Goal: Book appointment/travel/reservation

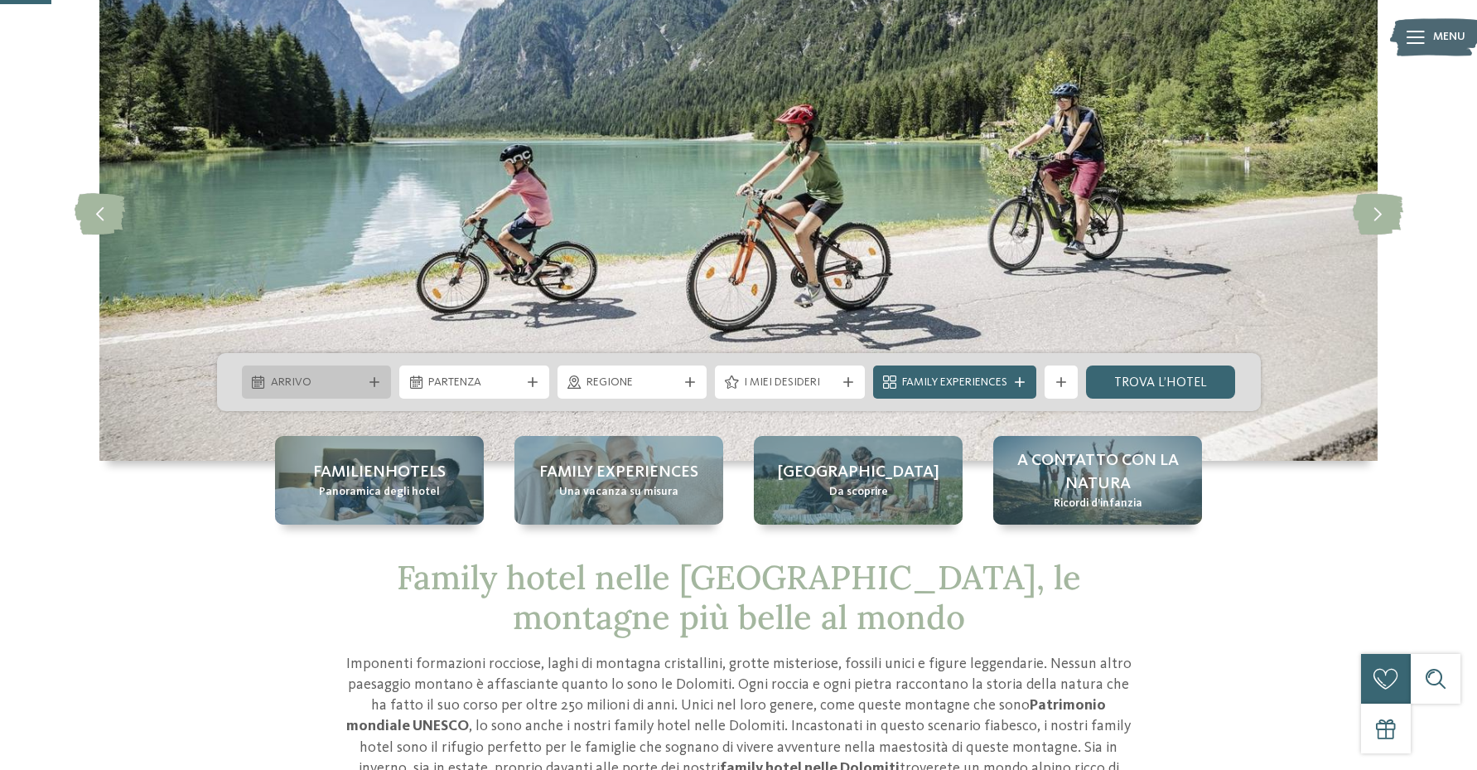
scroll to position [117, 0]
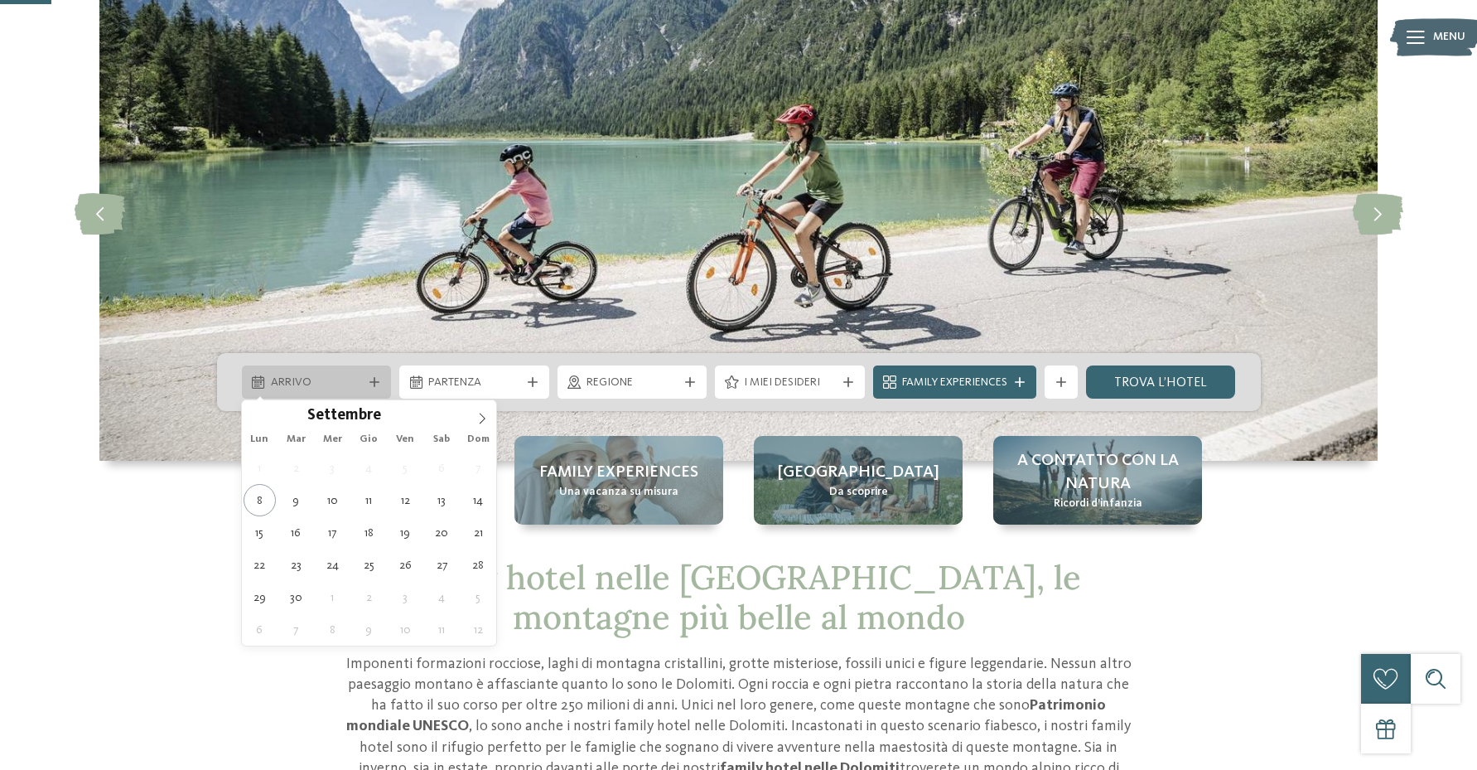
click at [373, 381] on icon at bounding box center [374, 382] width 10 height 10
click at [481, 415] on icon at bounding box center [483, 418] width 6 height 11
click at [480, 417] on icon at bounding box center [482, 419] width 12 height 12
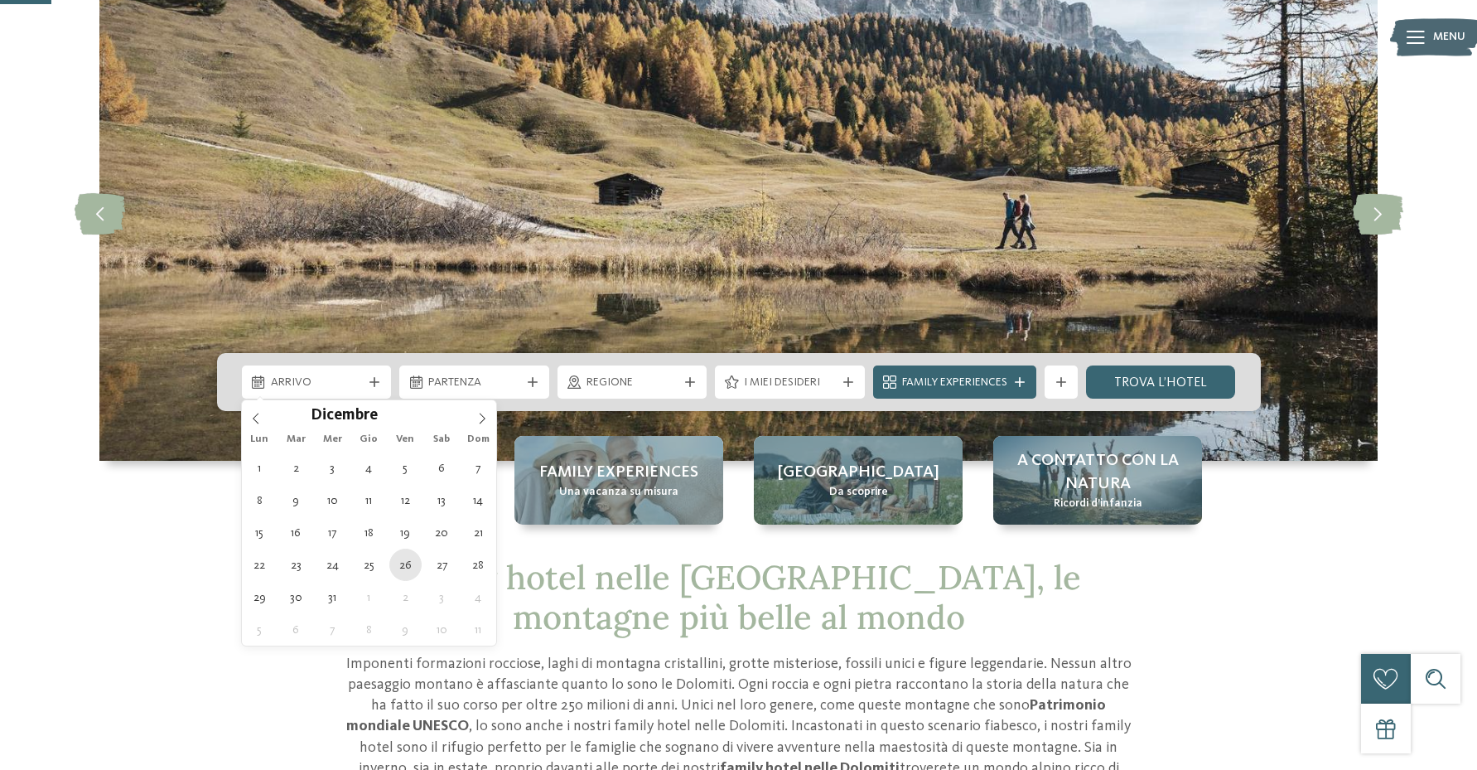
type div "[DATE]"
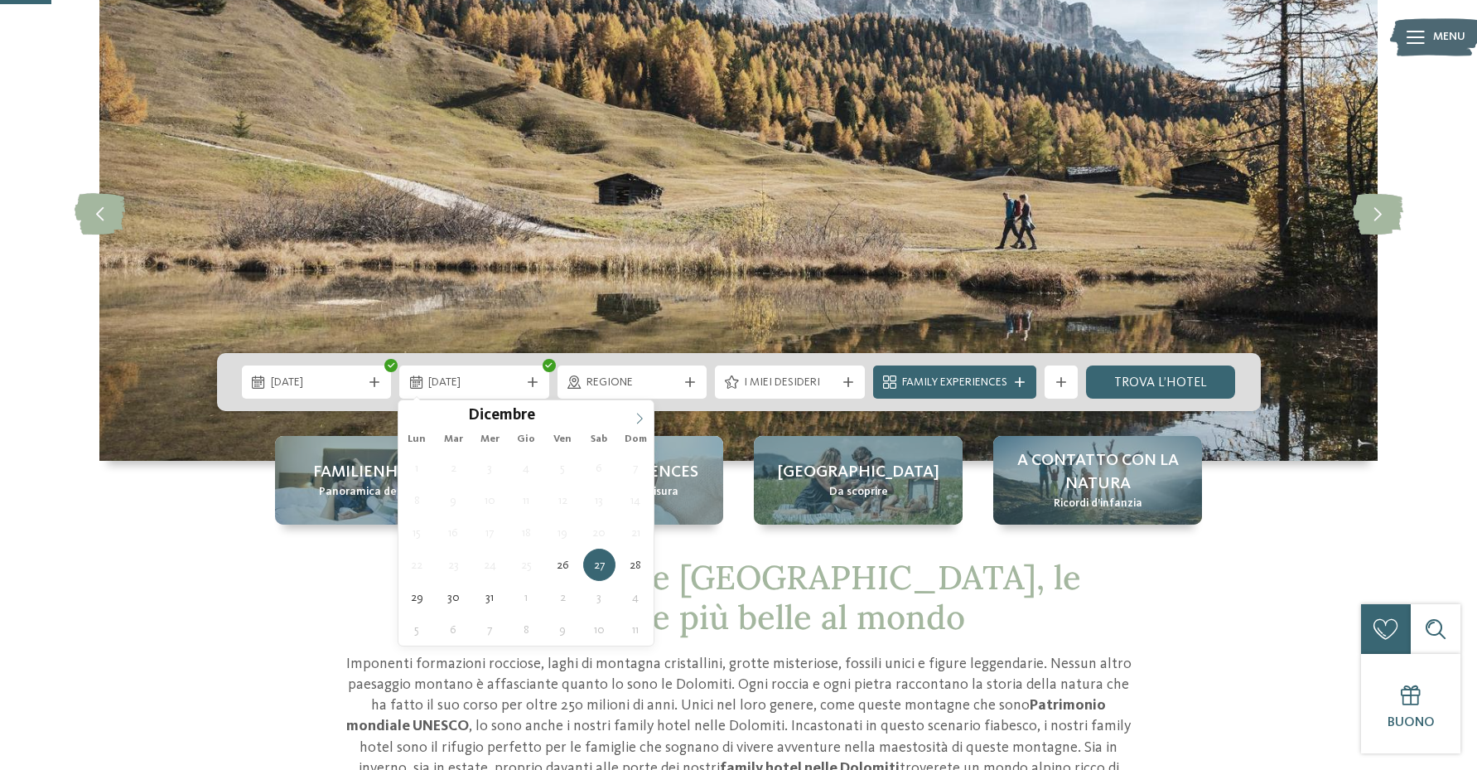
type input "****"
click at [638, 417] on icon at bounding box center [640, 419] width 12 height 12
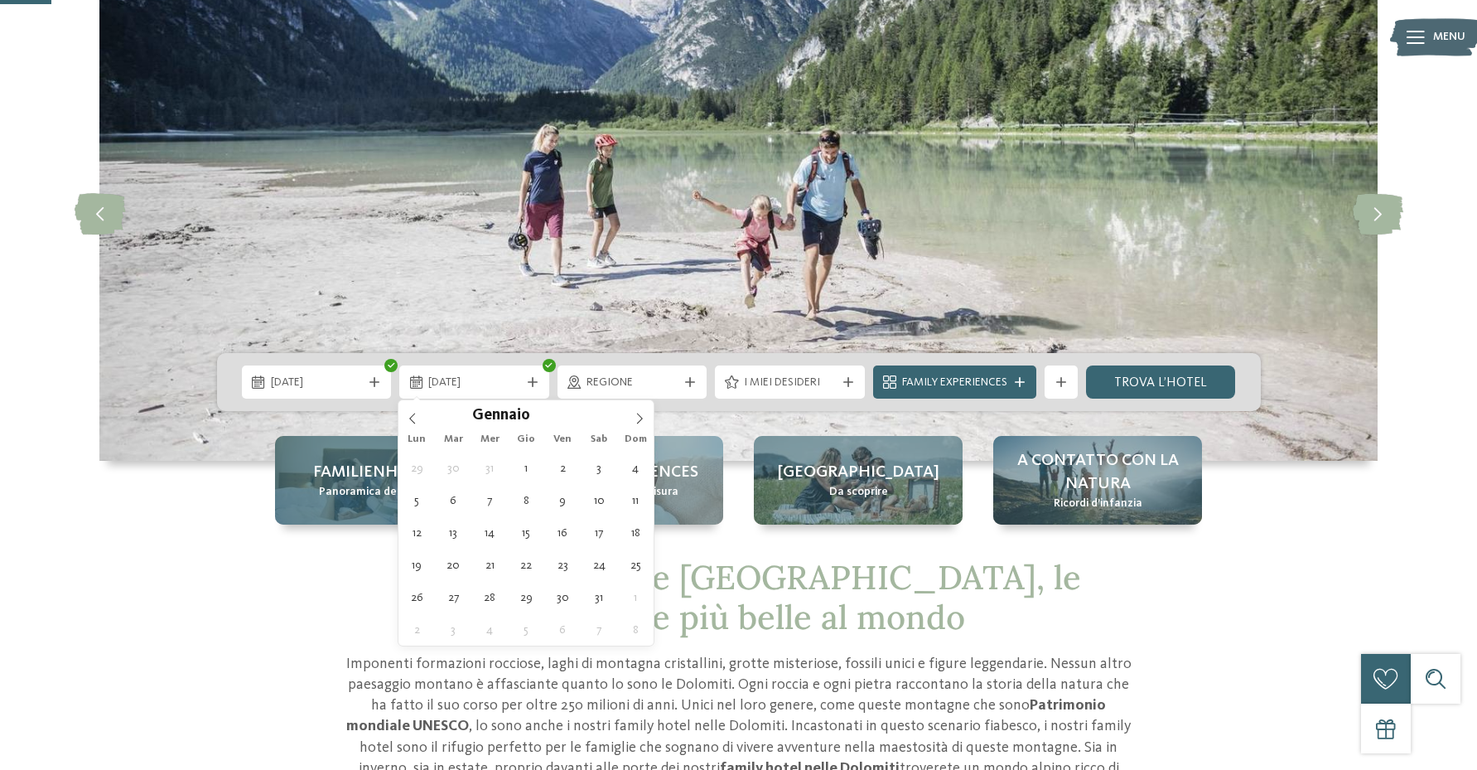
type div "[DATE]"
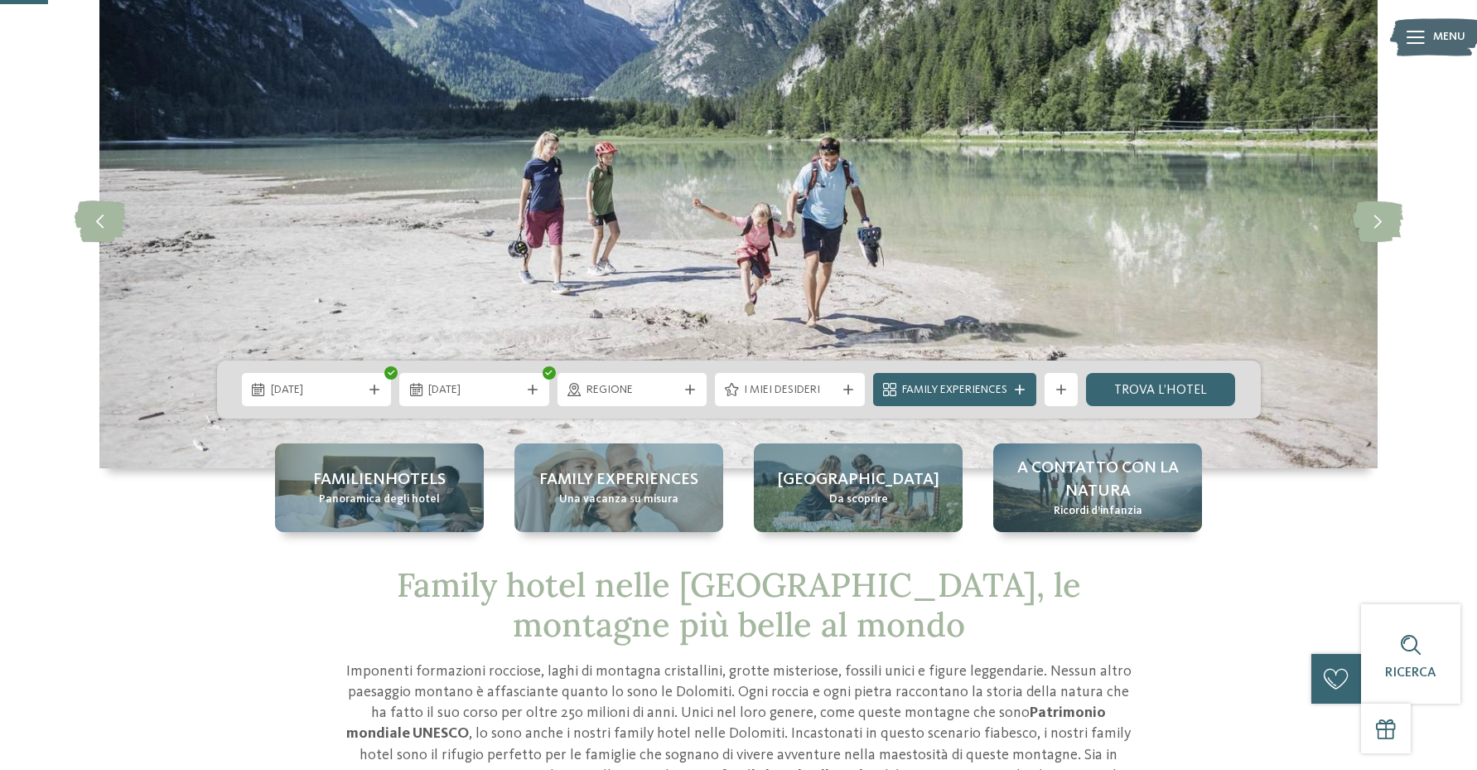
scroll to position [113, 0]
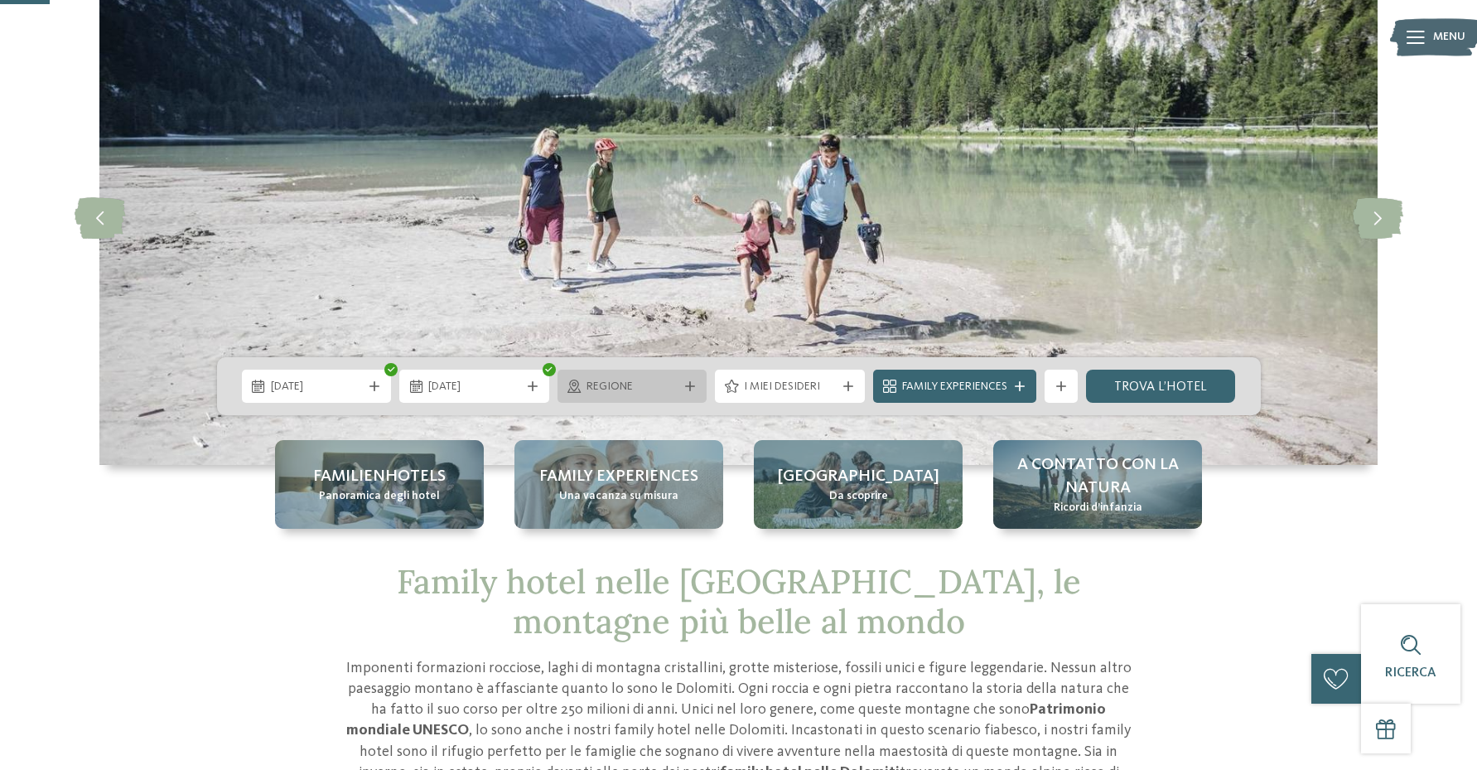
click at [688, 384] on icon at bounding box center [690, 386] width 10 height 10
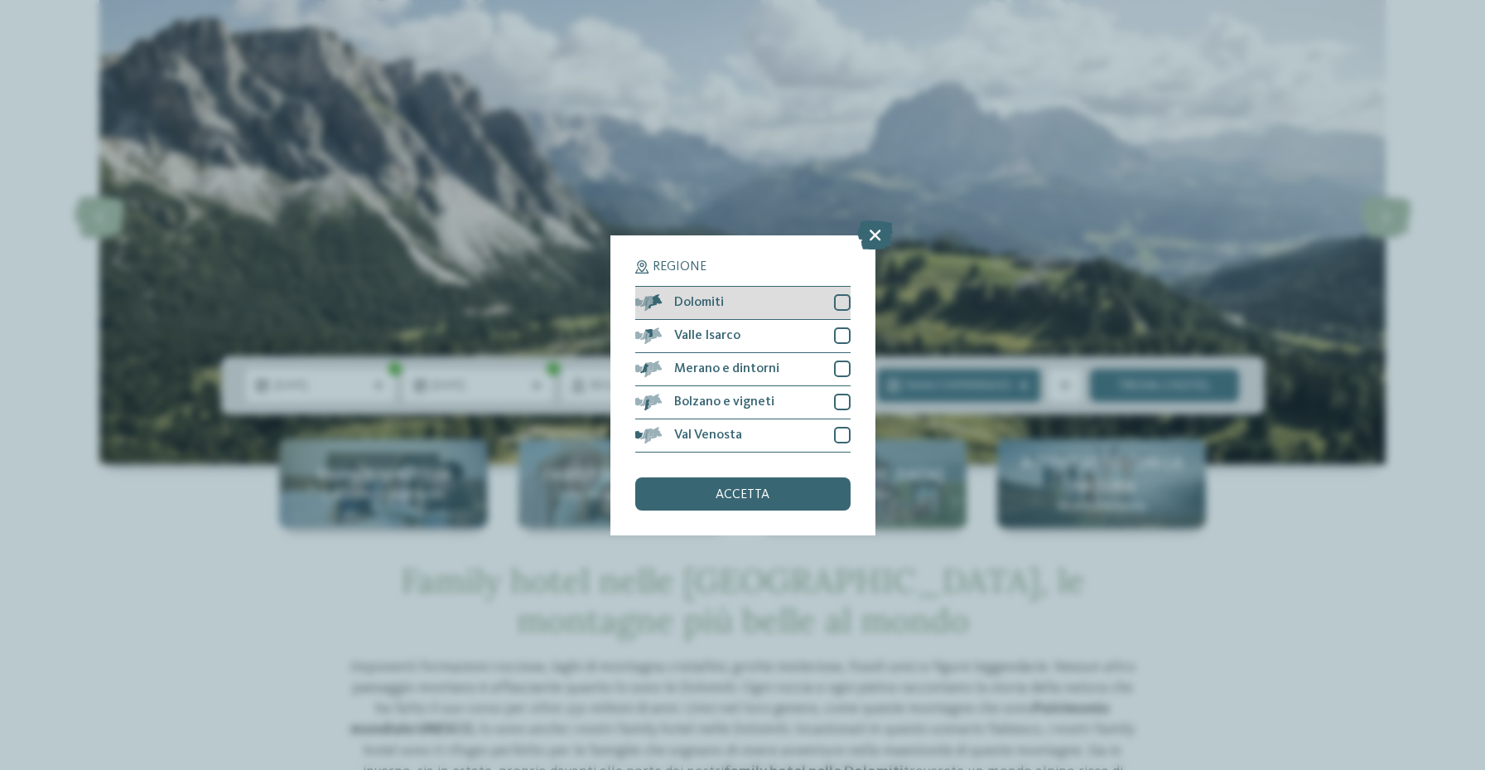
click at [846, 294] on div at bounding box center [842, 302] width 17 height 17
click at [816, 477] on div "accetta" at bounding box center [742, 493] width 215 height 33
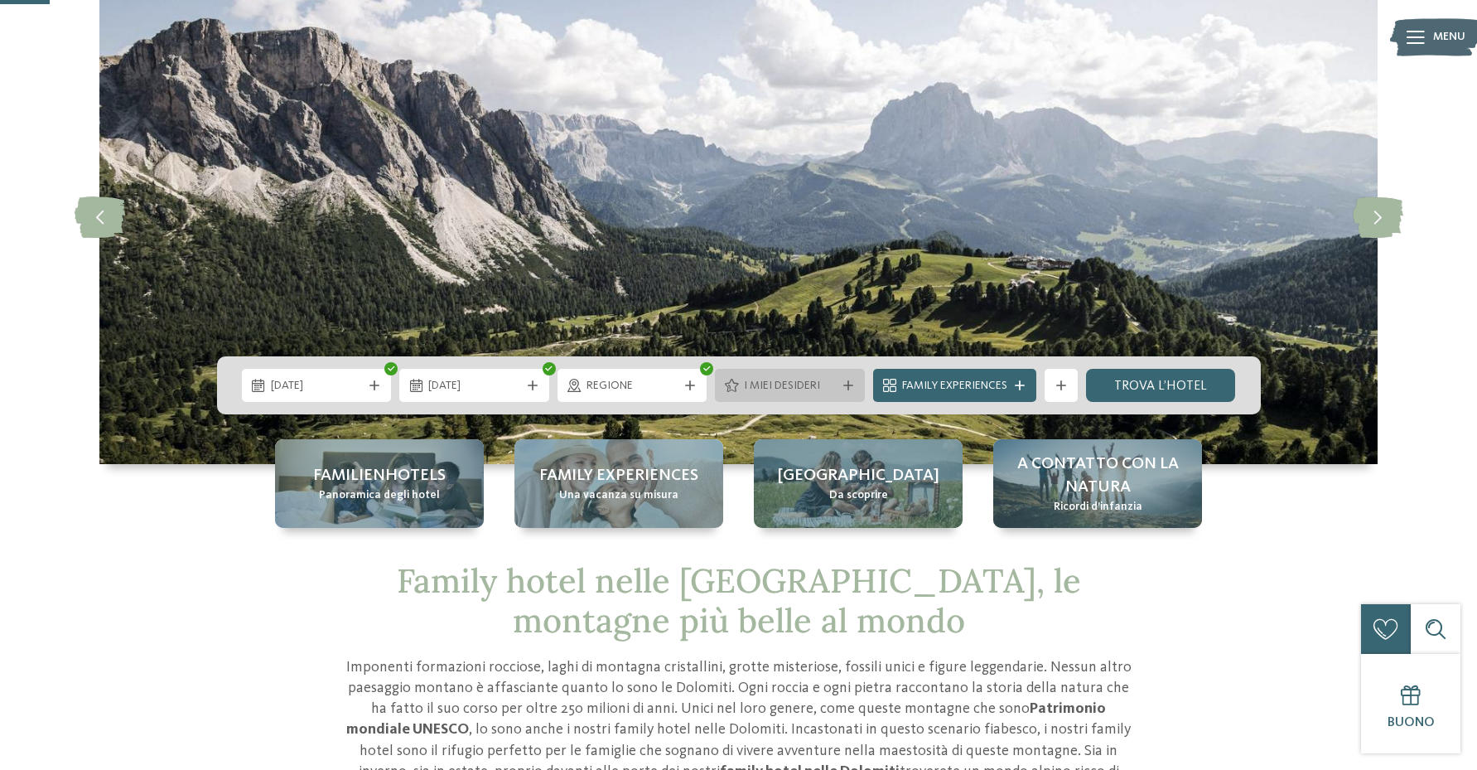
click at [844, 384] on icon at bounding box center [848, 385] width 10 height 10
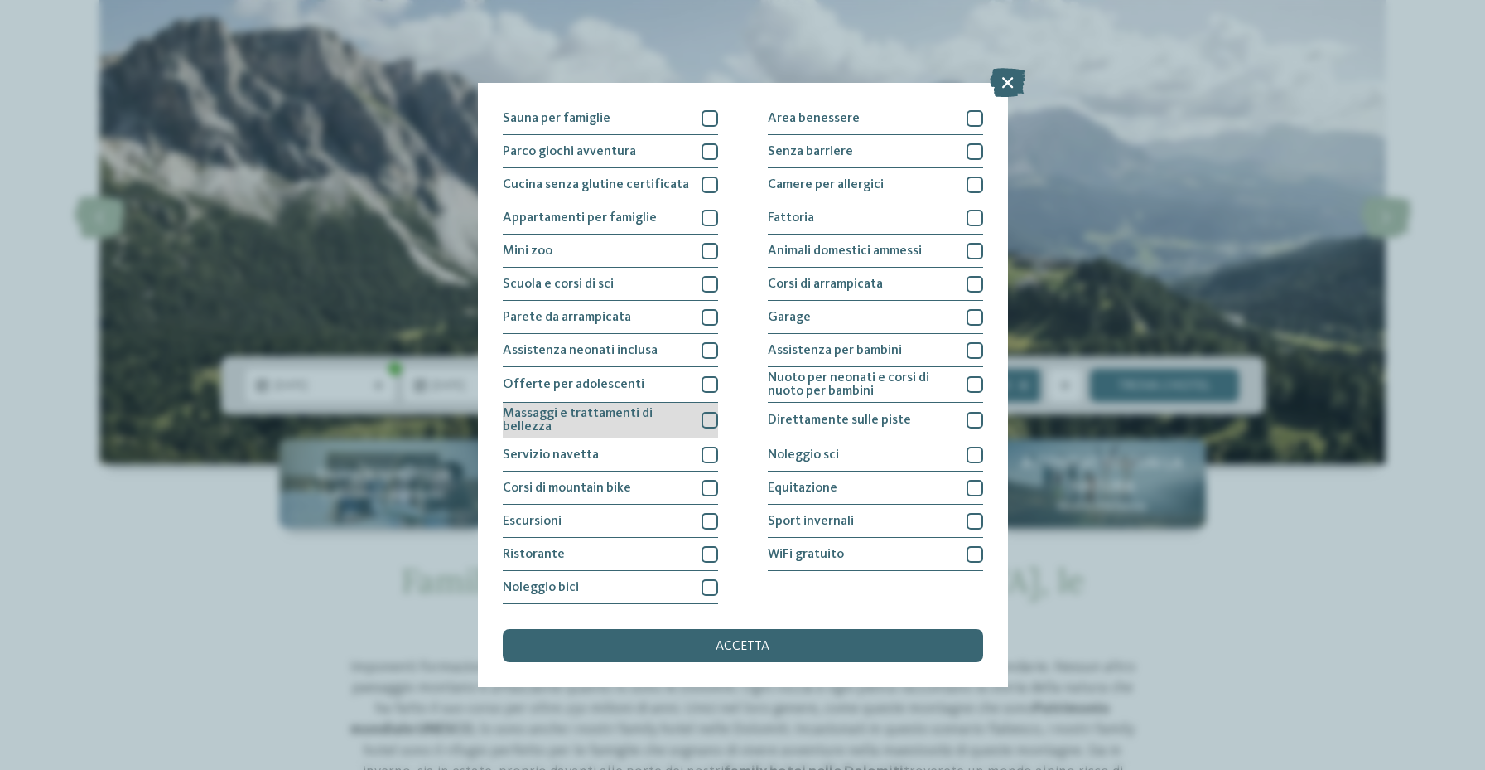
scroll to position [267, 0]
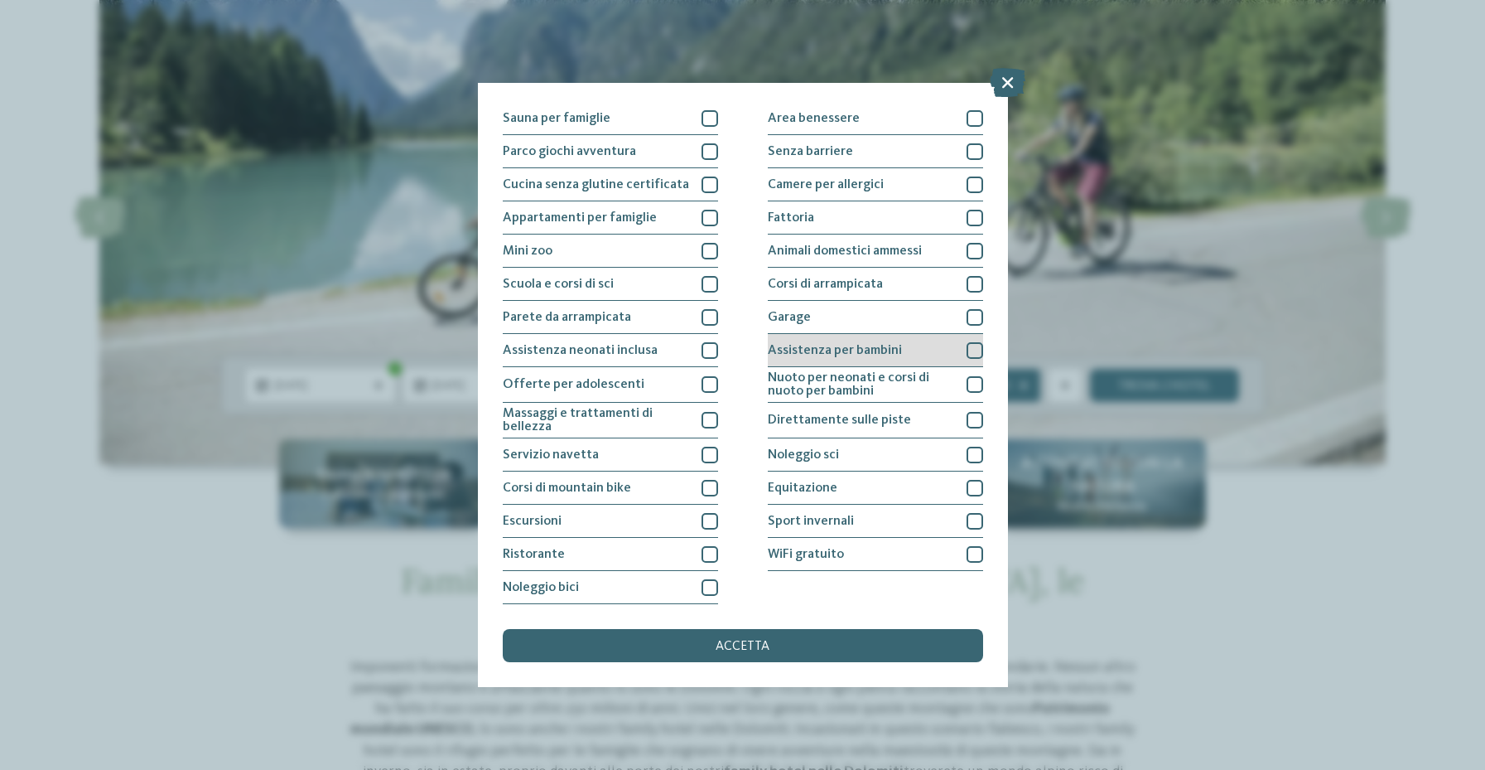
click at [970, 342] on div at bounding box center [975, 350] width 17 height 17
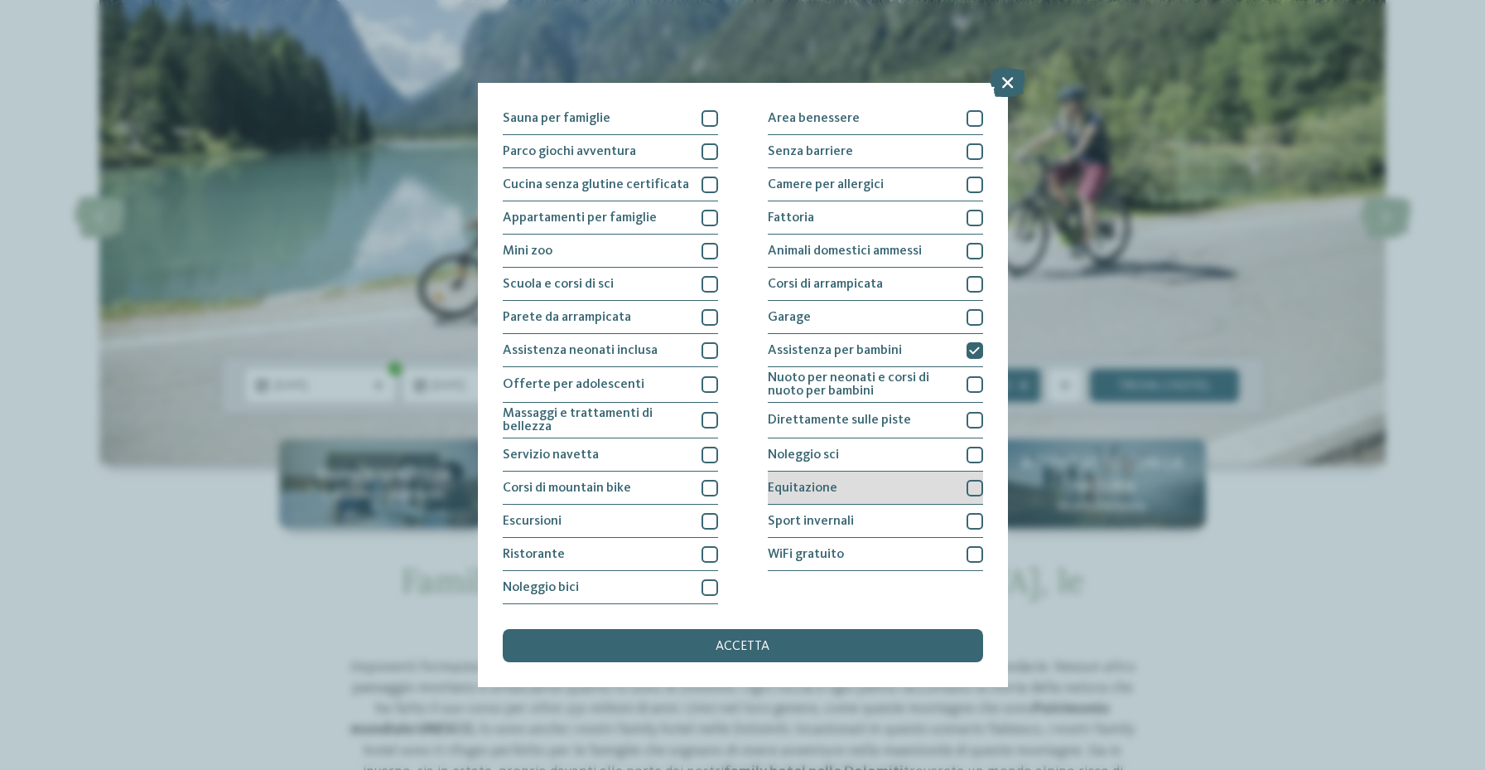
click at [972, 480] on div at bounding box center [975, 488] width 17 height 17
click at [763, 639] on span "accetta" at bounding box center [743, 645] width 54 height 13
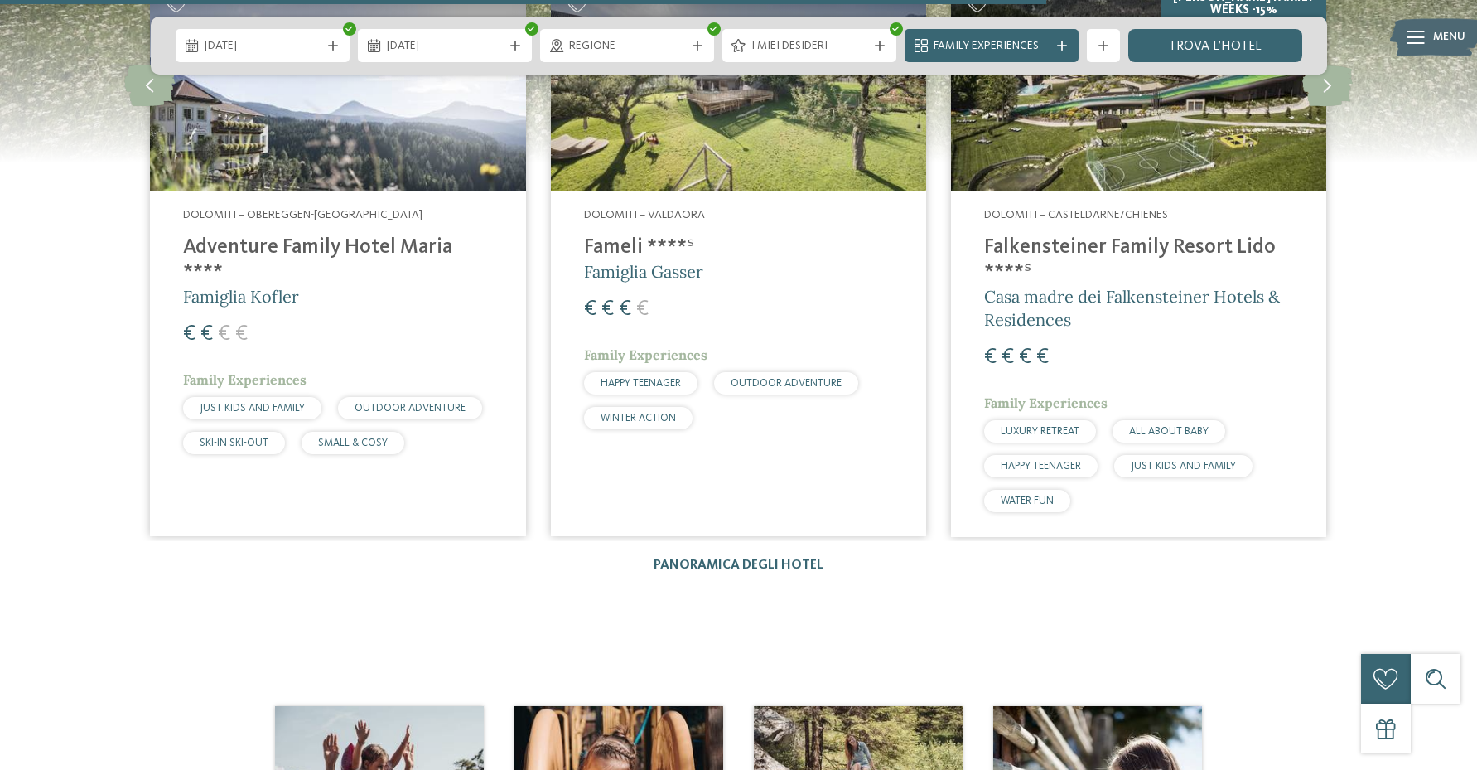
scroll to position [2749, 0]
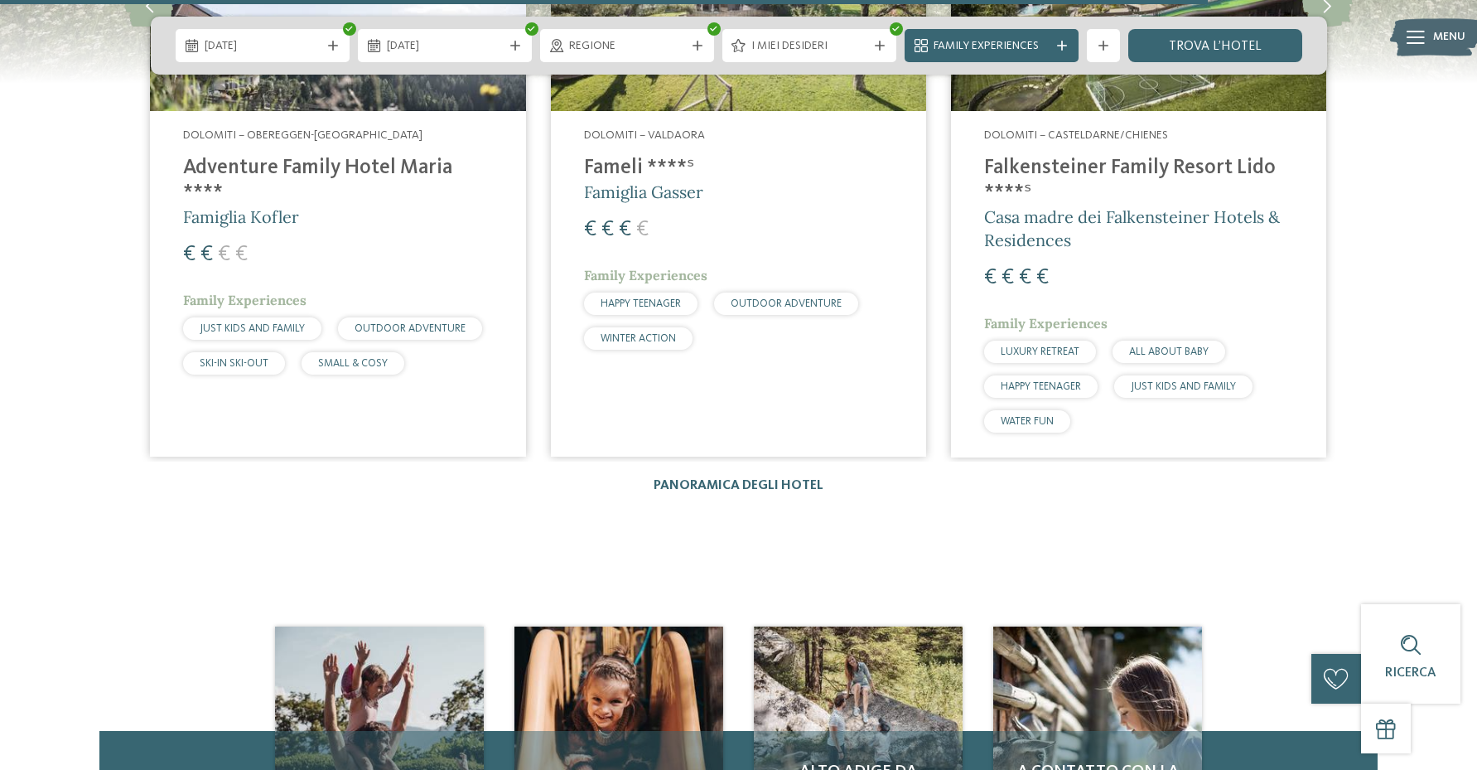
click at [319, 167] on h4 "Adventure Family Hotel Maria ****" at bounding box center [337, 181] width 309 height 50
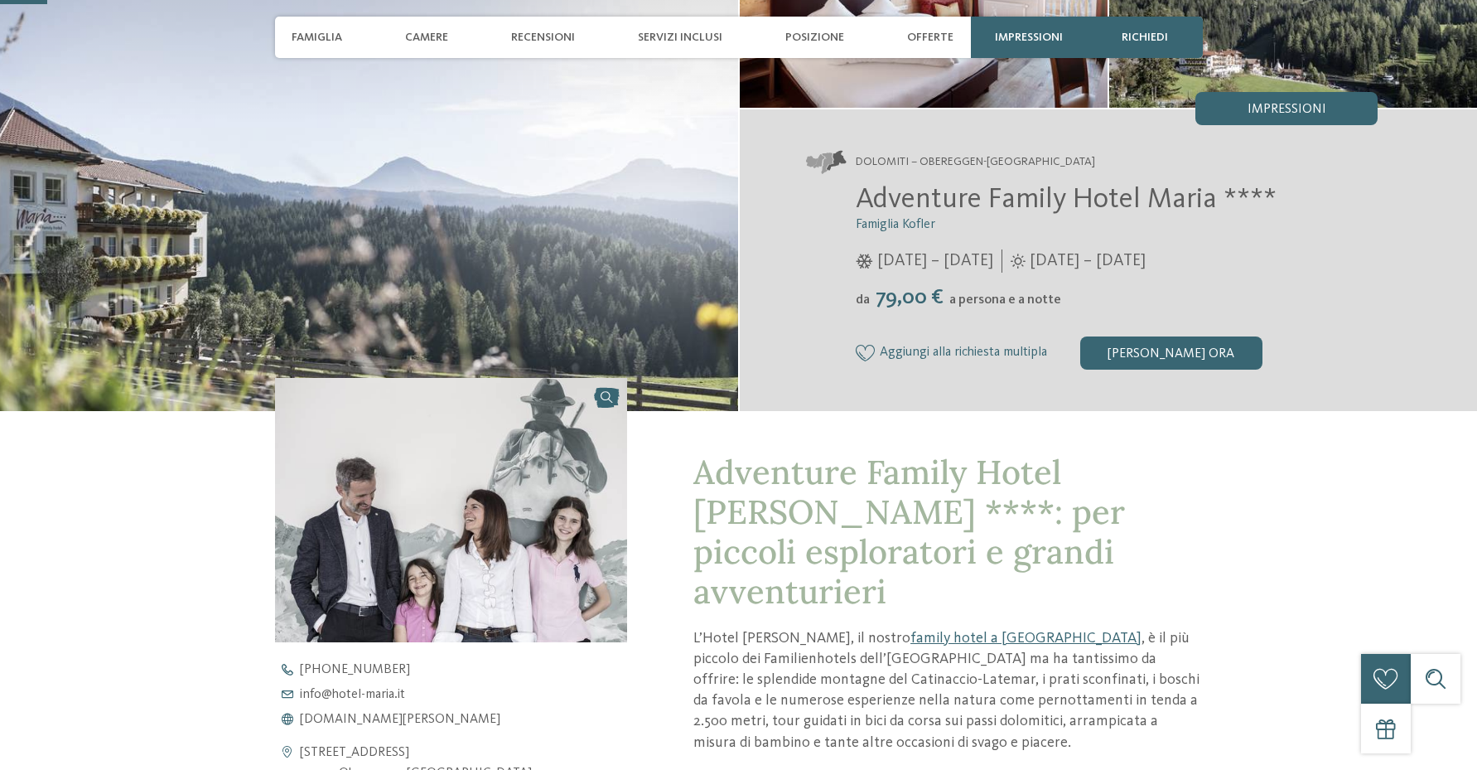
scroll to position [340, 0]
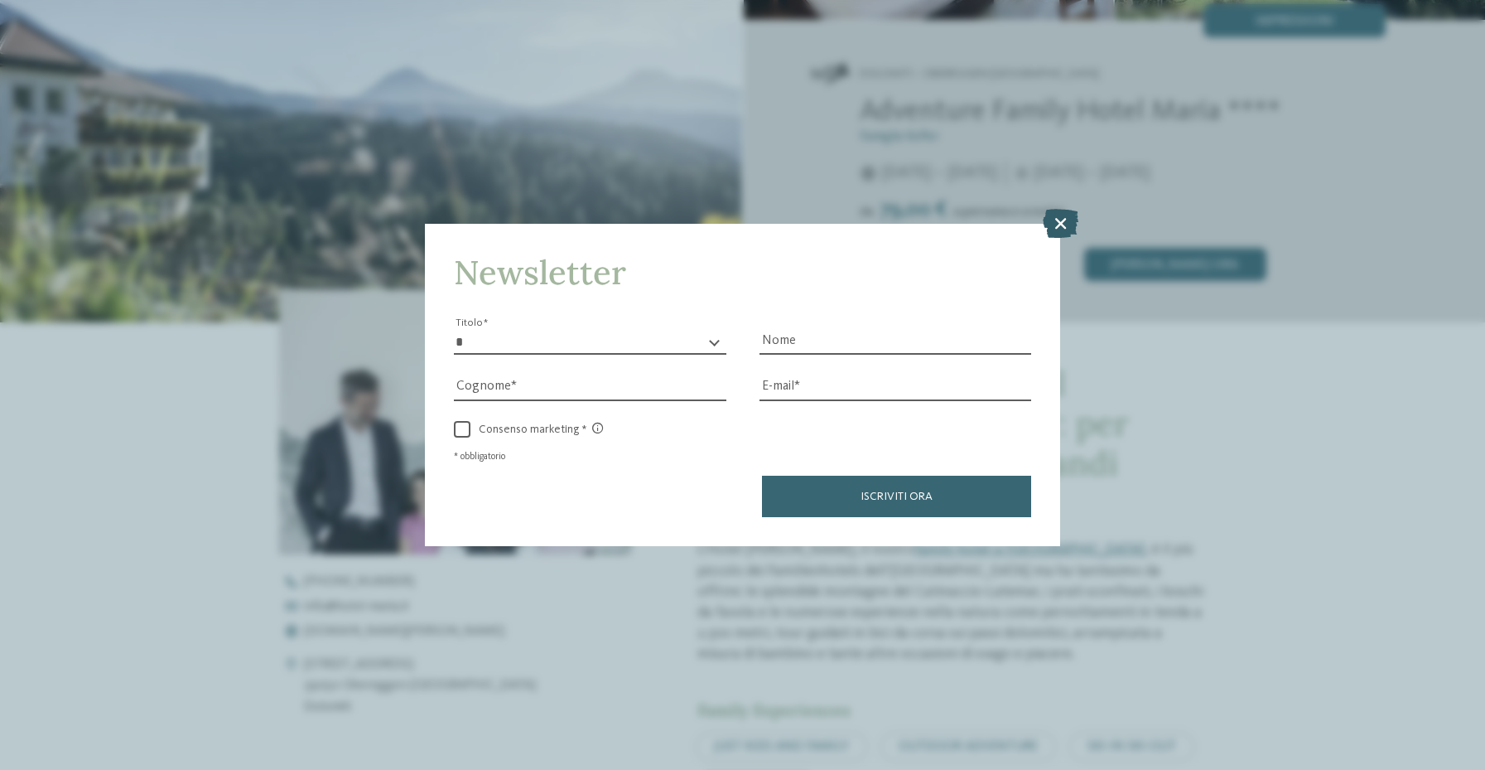
click at [1052, 209] on icon at bounding box center [1061, 223] width 36 height 29
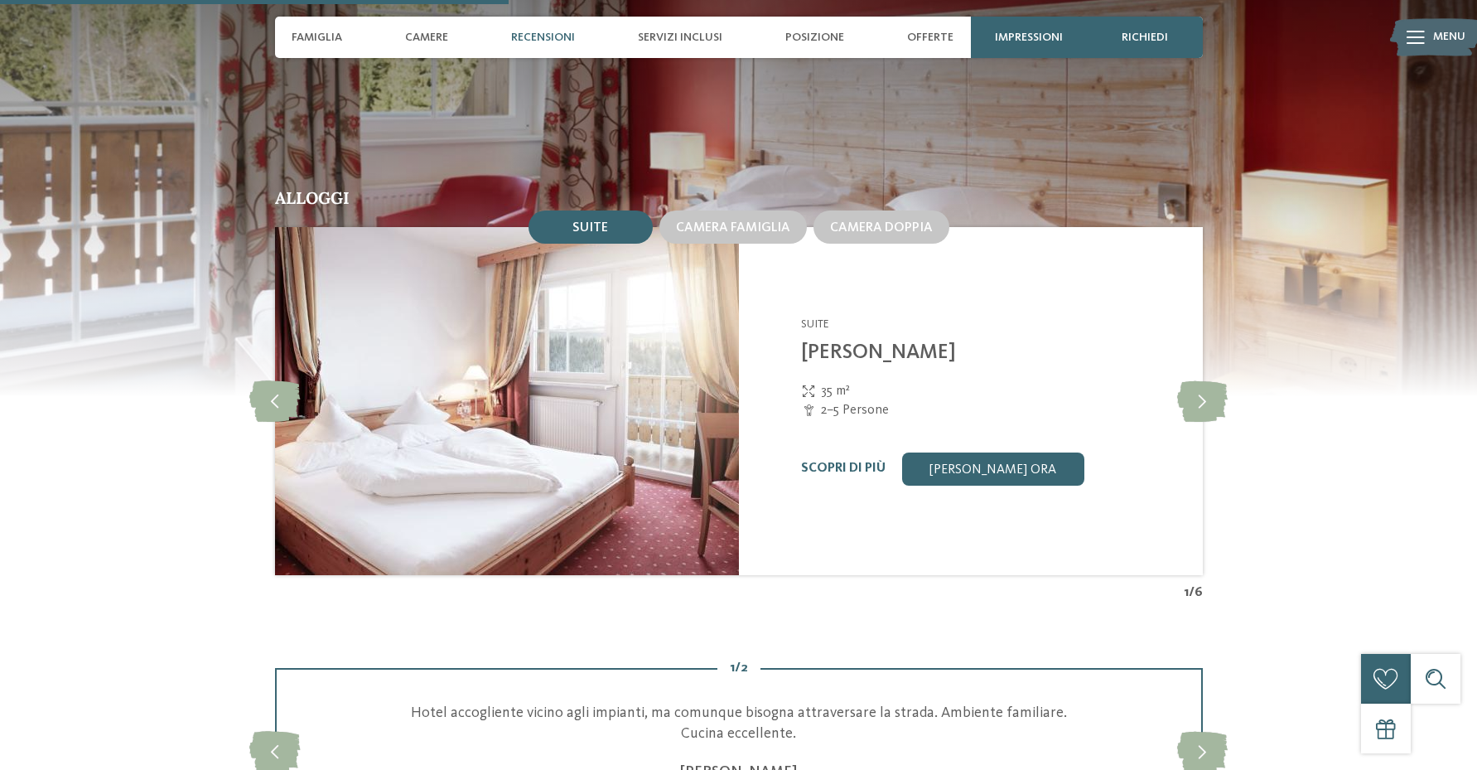
scroll to position [2022, 0]
